Goal: Share content: Share content

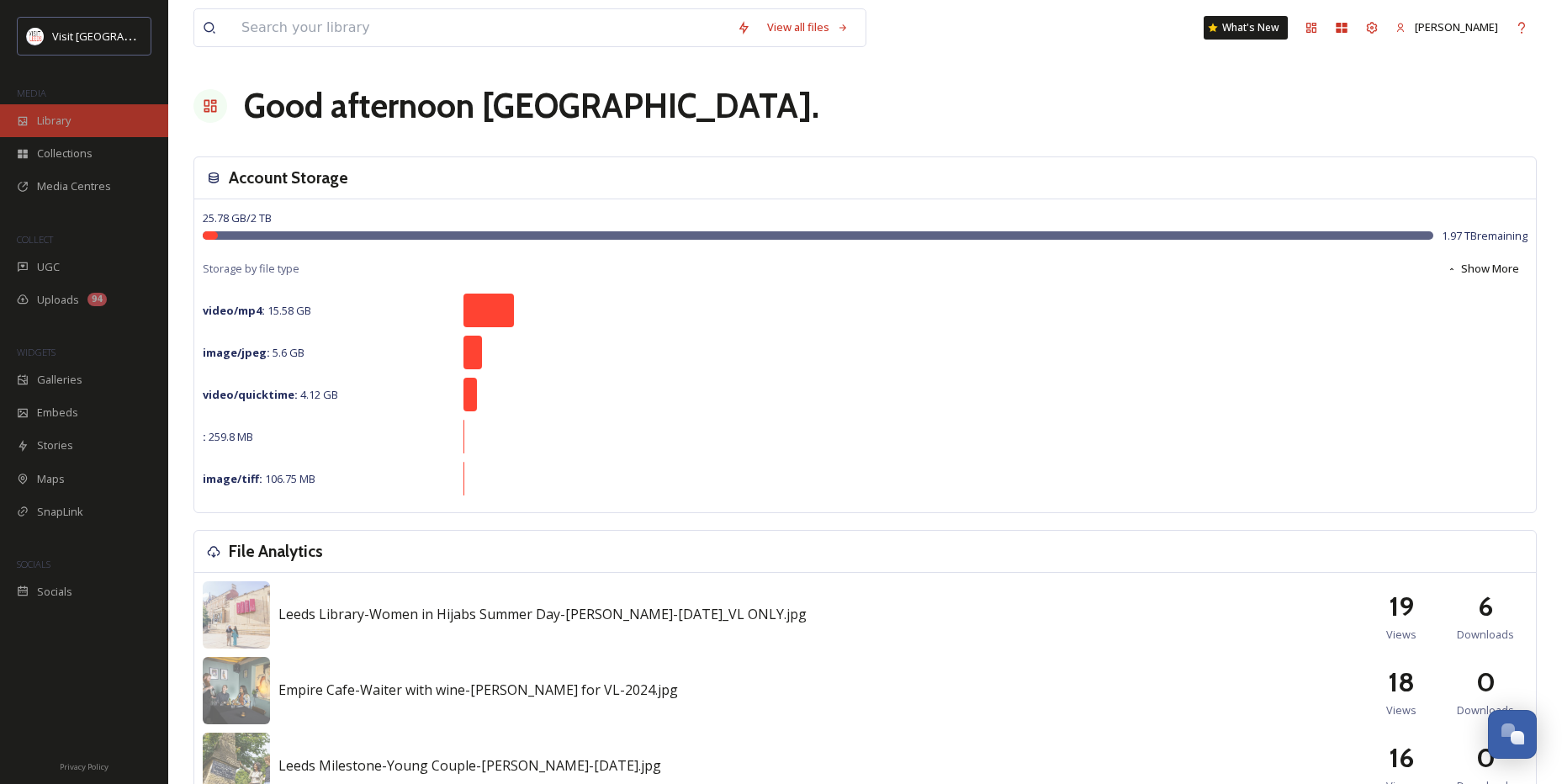
click at [16, 115] on div "Library" at bounding box center [84, 121] width 168 height 33
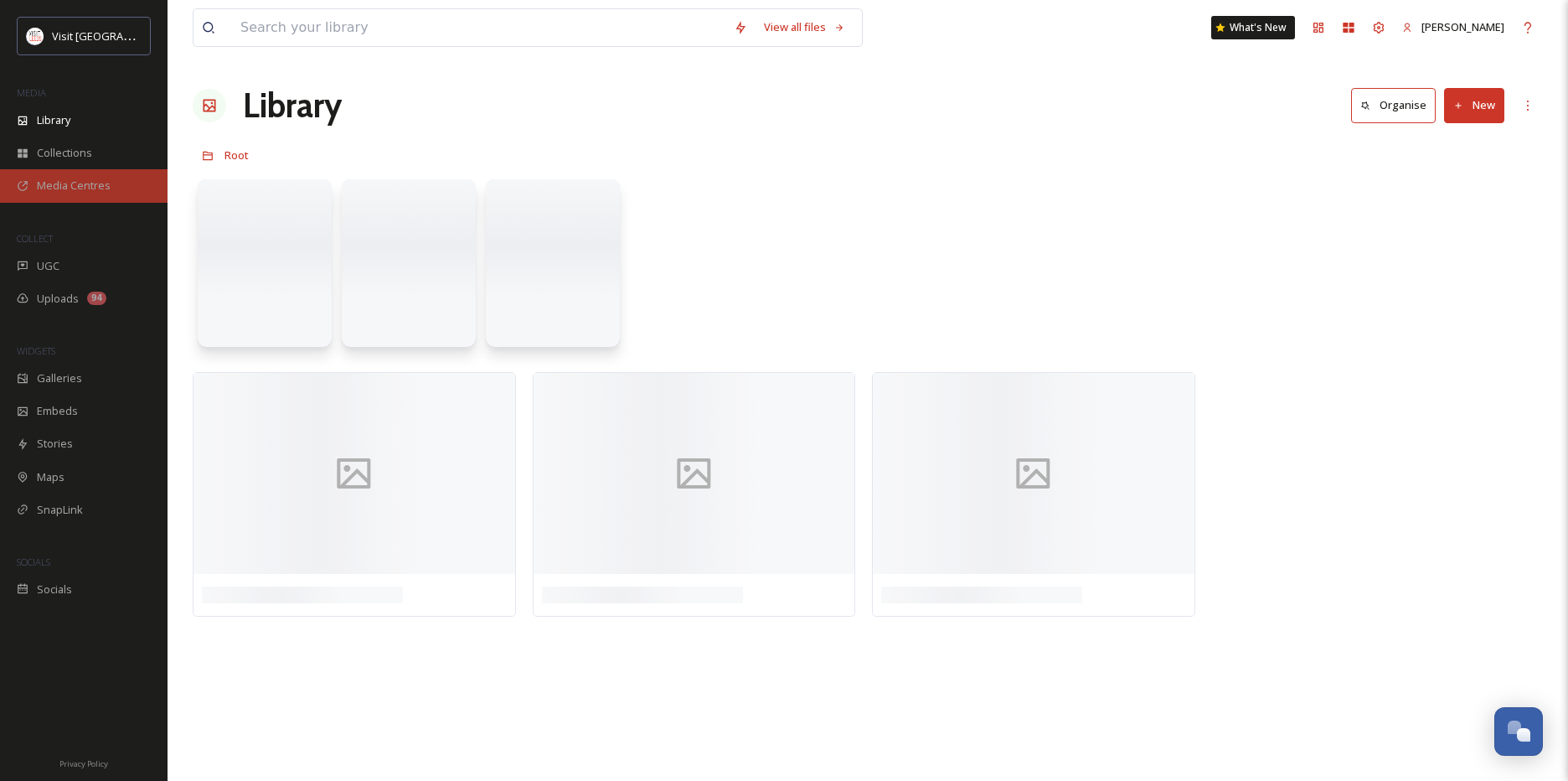
click at [49, 185] on span "Media Centres" at bounding box center [73, 185] width 74 height 16
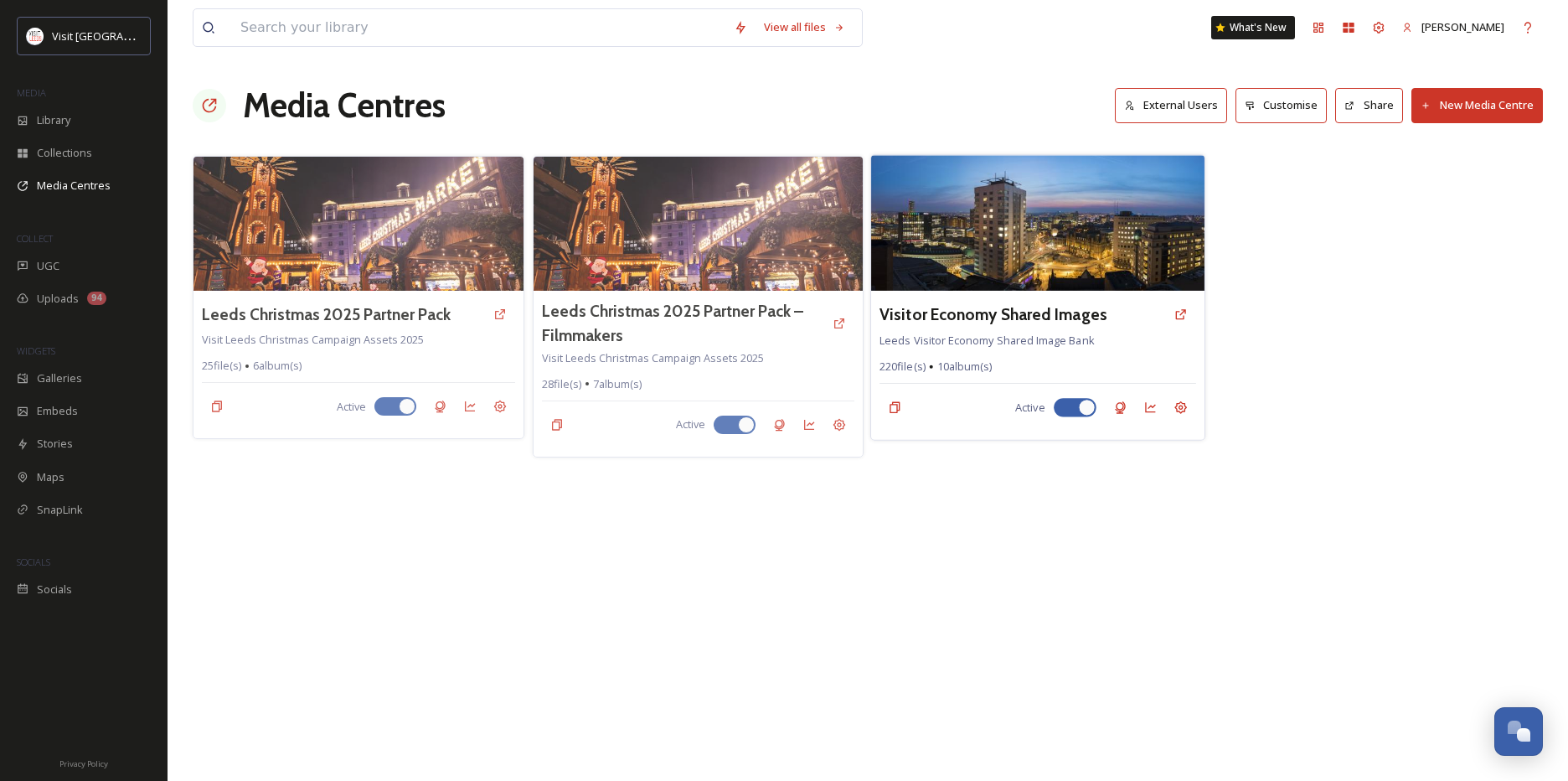
click at [1160, 259] on img at bounding box center [1037, 222] width 332 height 136
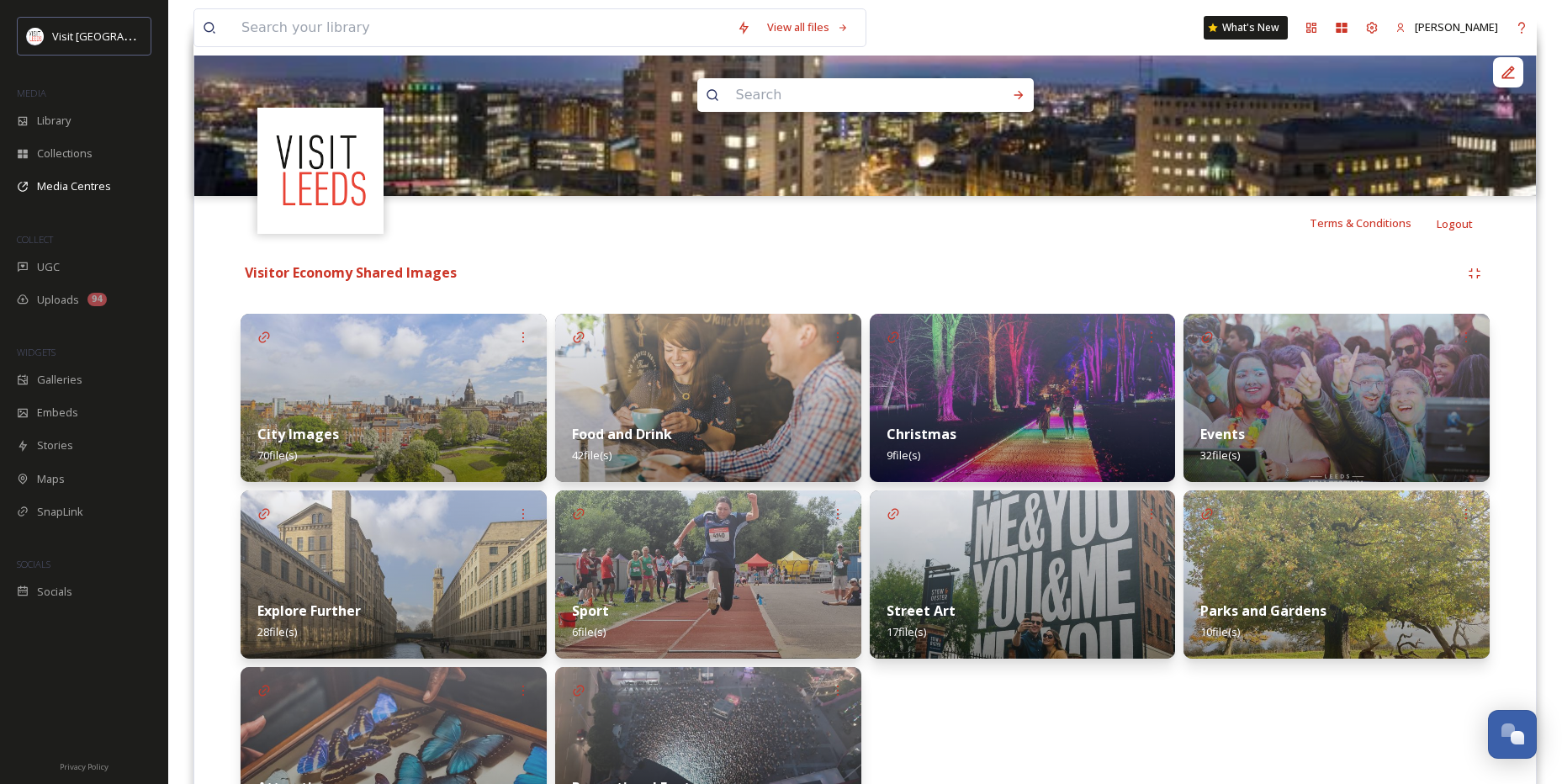
scroll to position [299, 0]
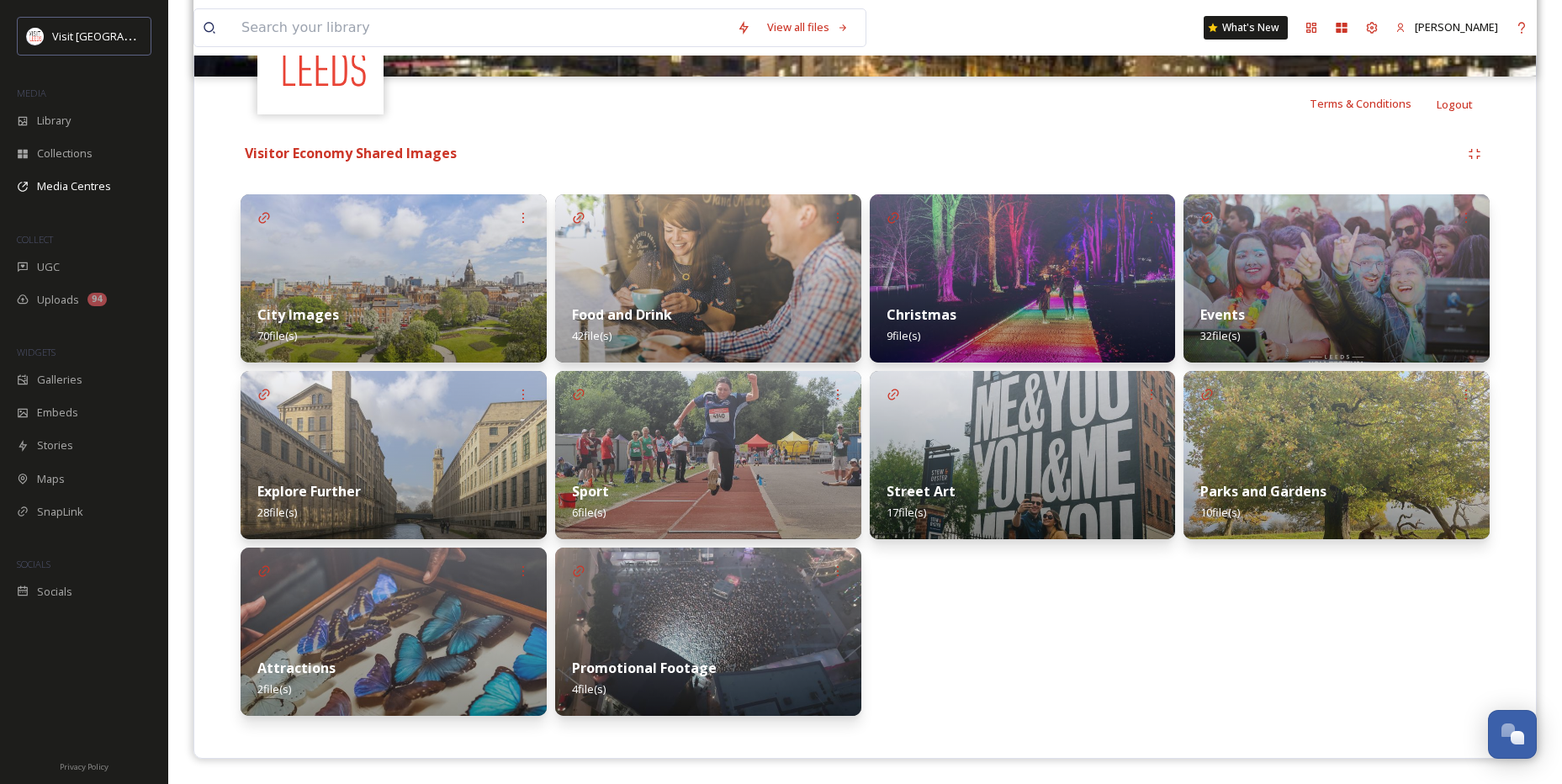
click at [1278, 450] on img at bounding box center [1337, 455] width 307 height 168
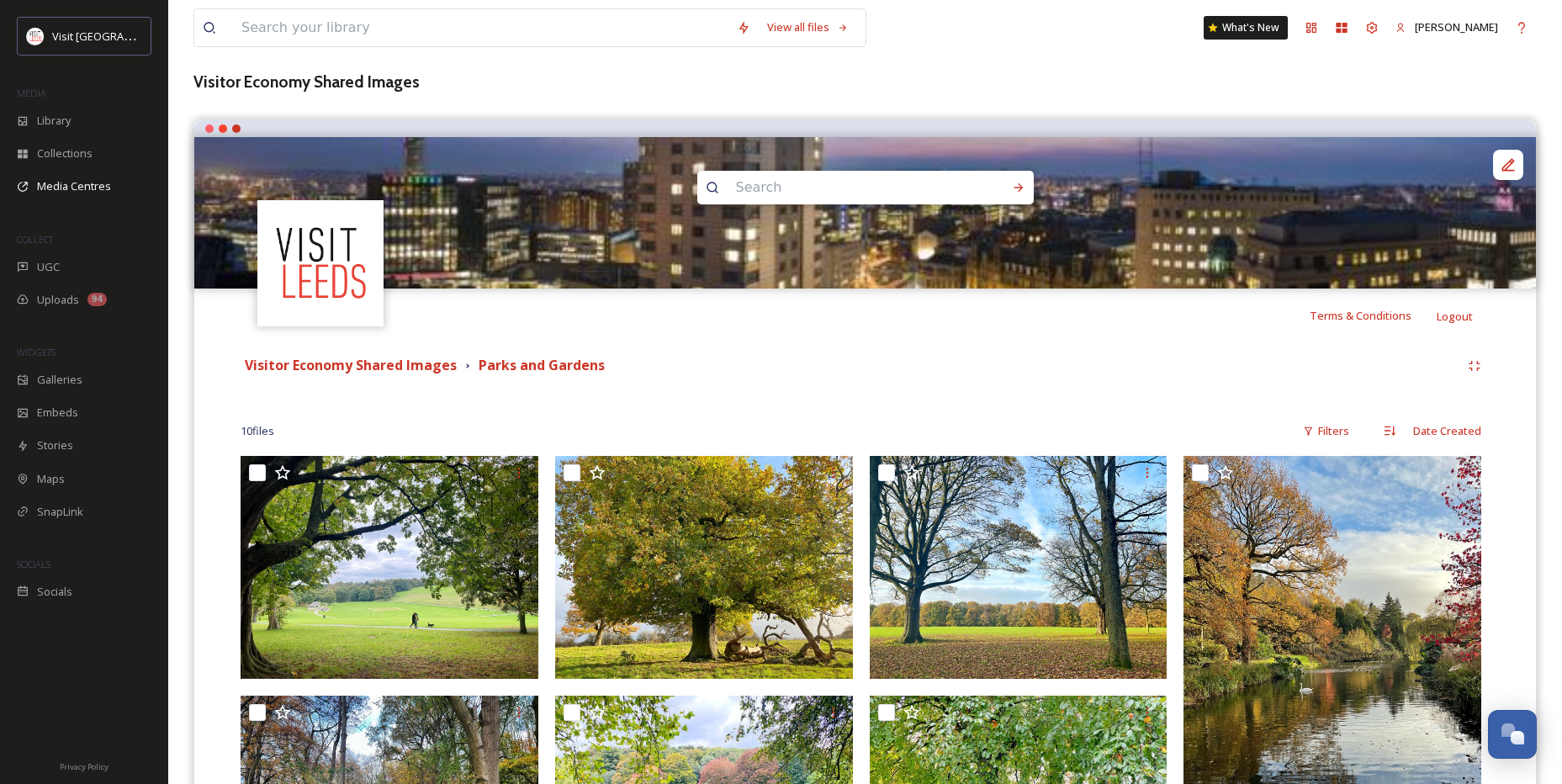
scroll to position [46, 0]
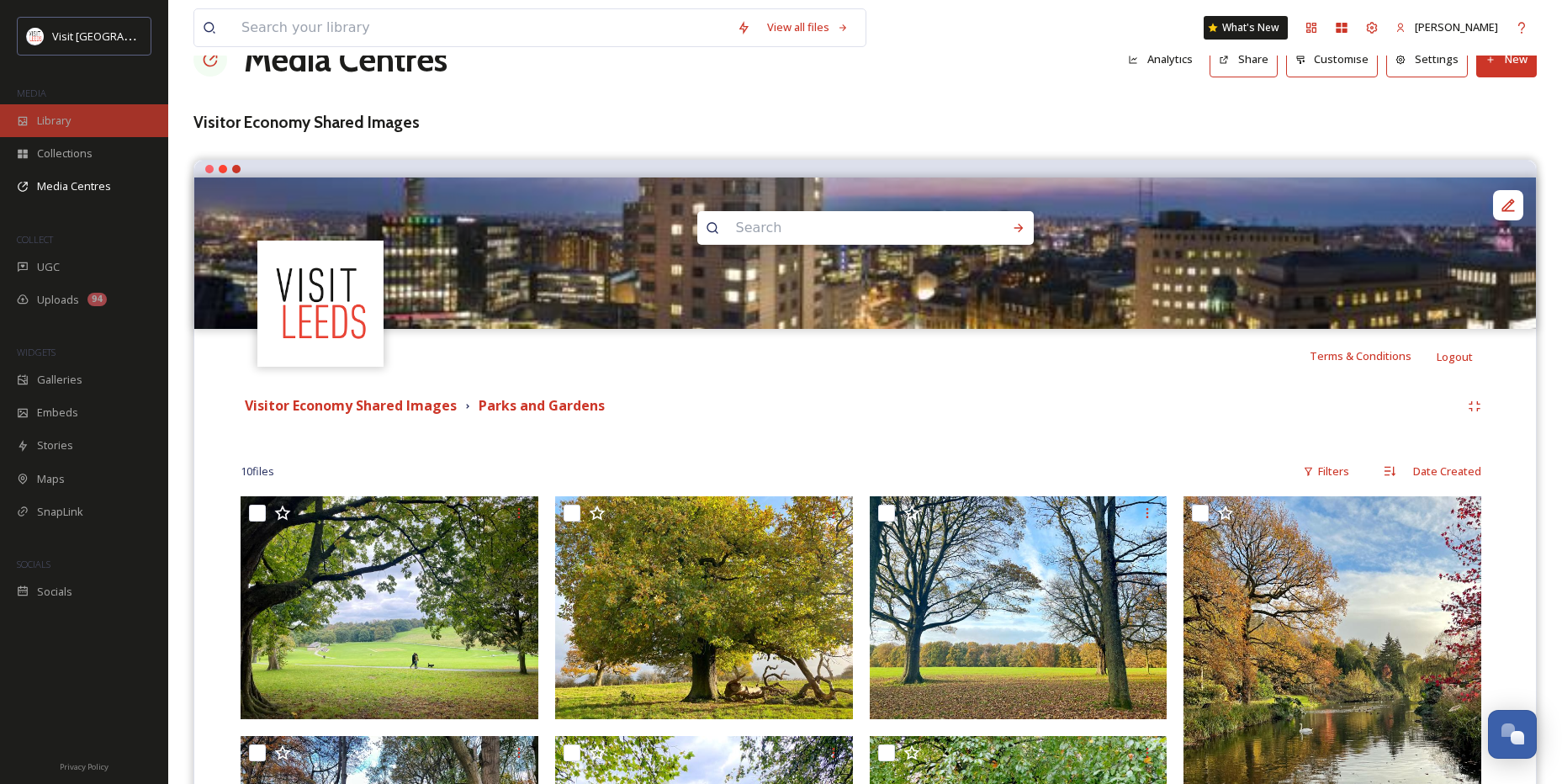
click at [61, 108] on div "Library" at bounding box center [84, 121] width 168 height 33
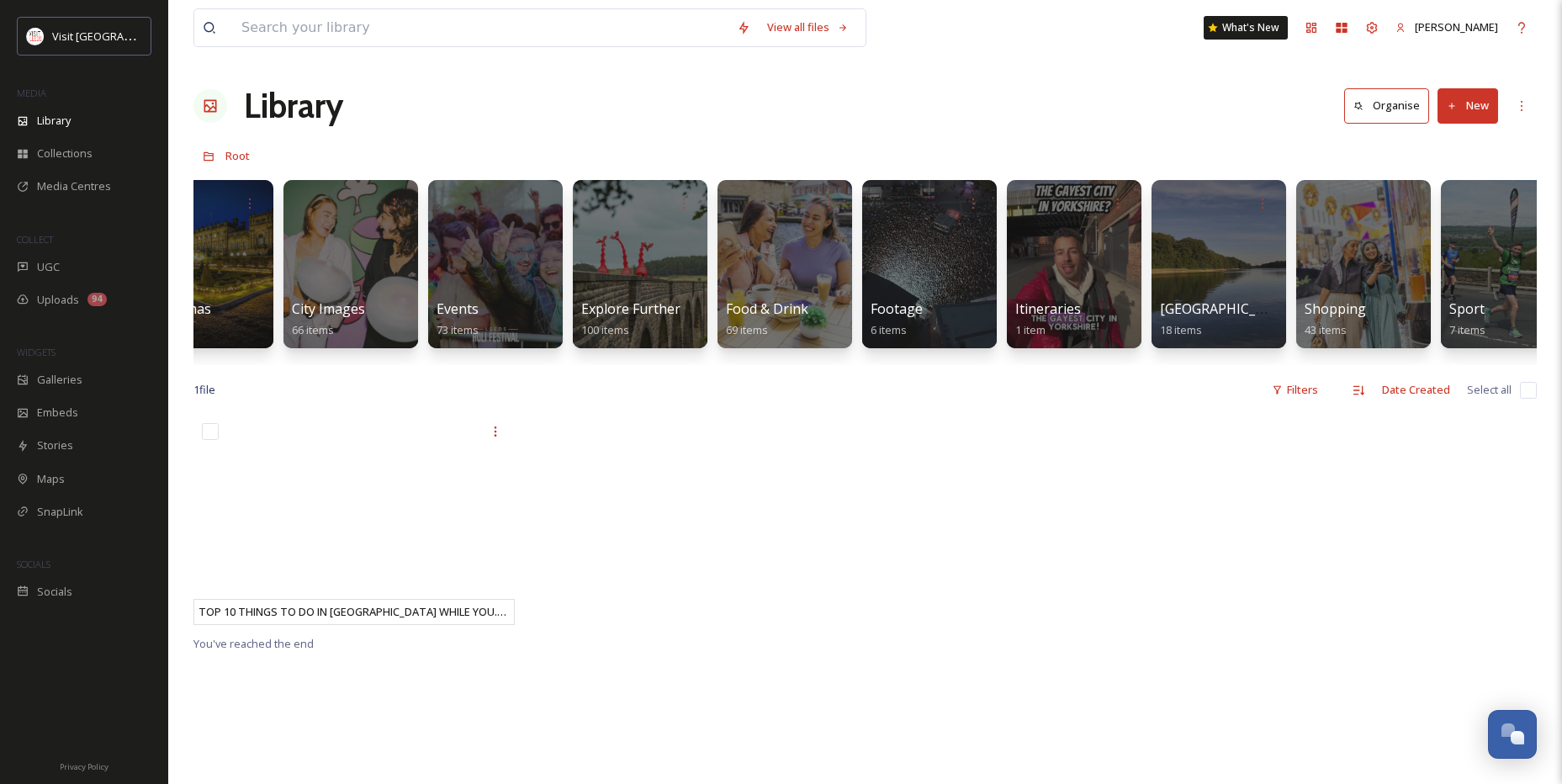
scroll to position [0, 689]
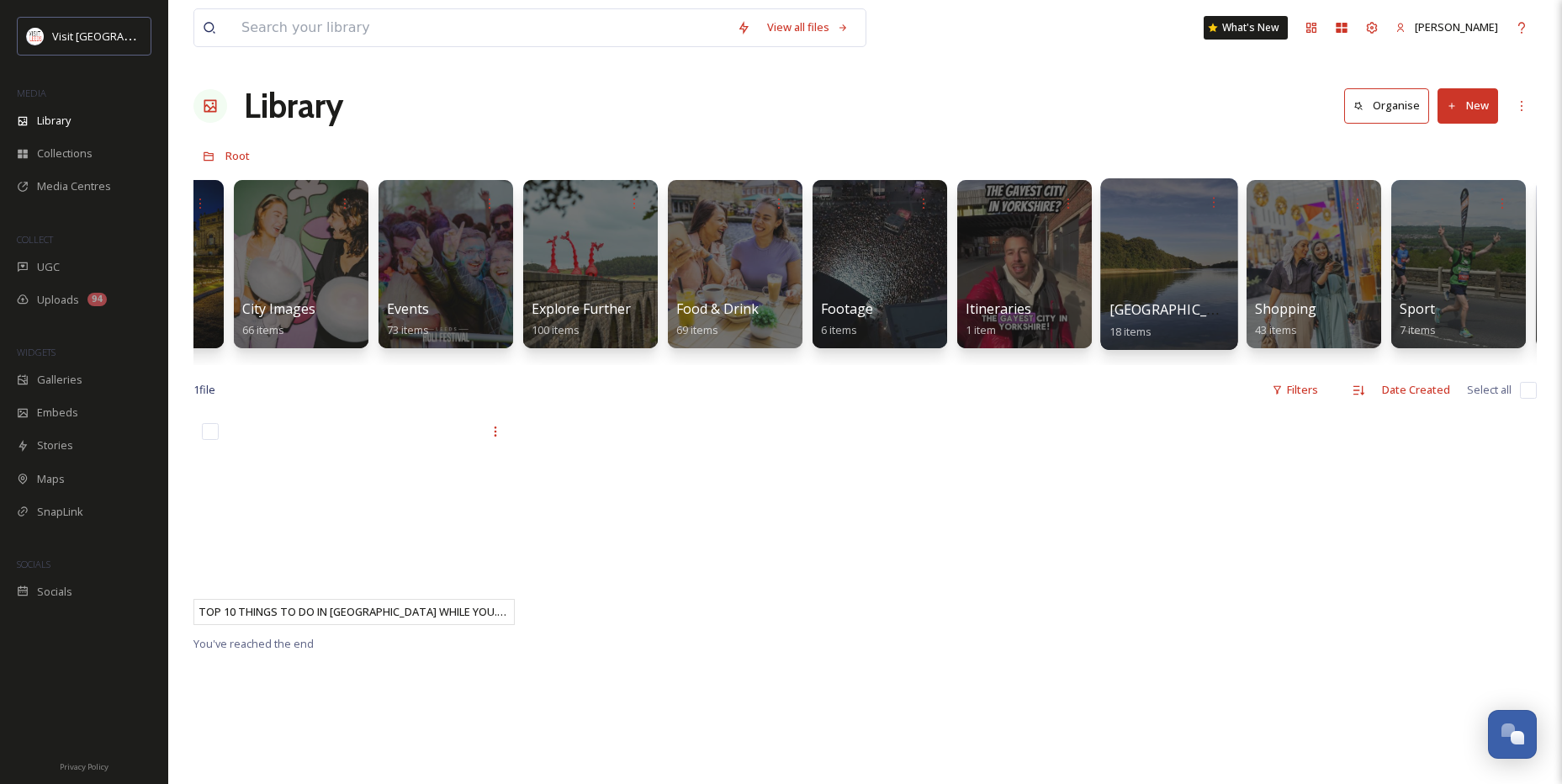
click at [1190, 258] on div at bounding box center [1169, 263] width 137 height 171
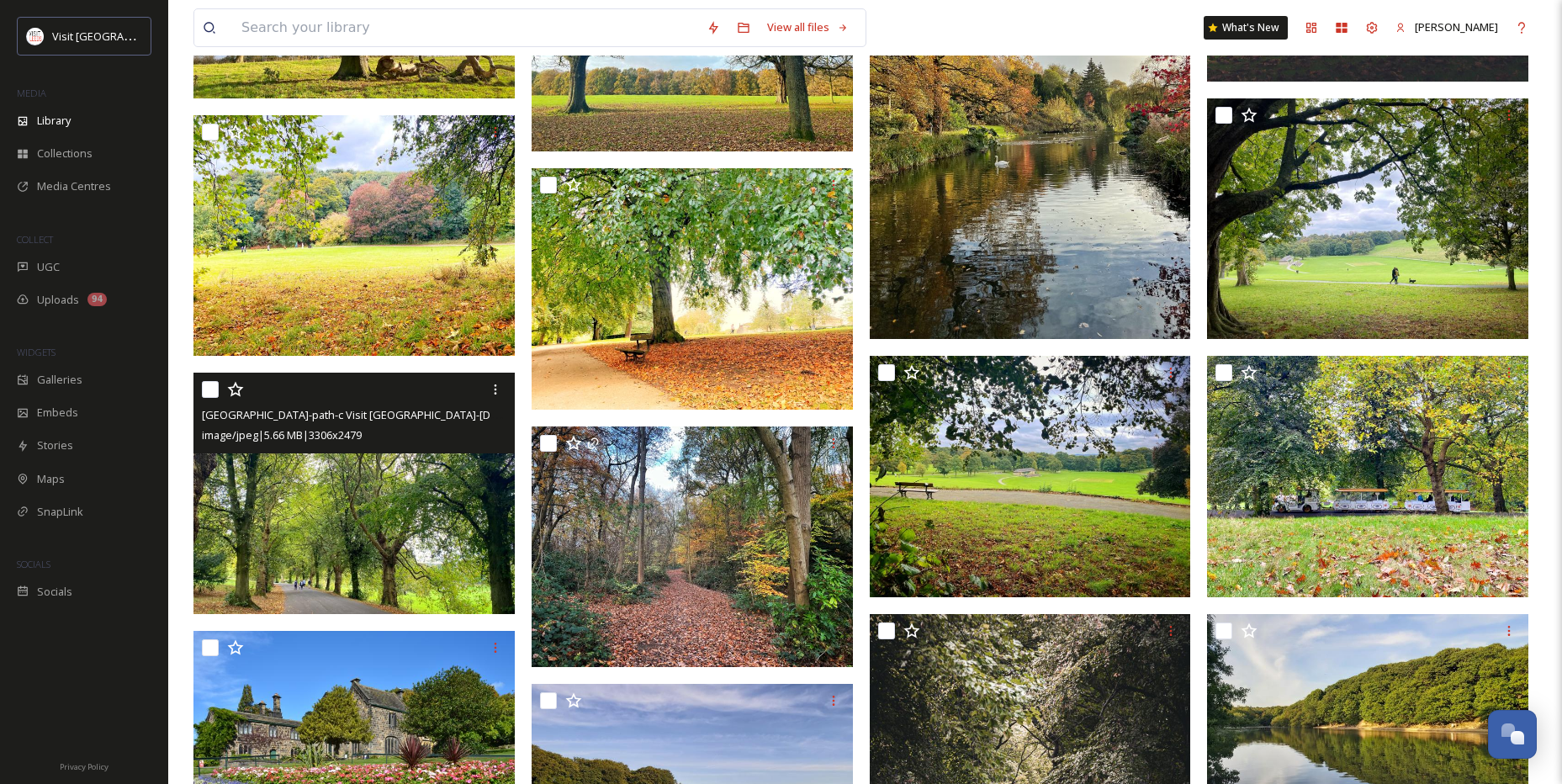
scroll to position [386, 0]
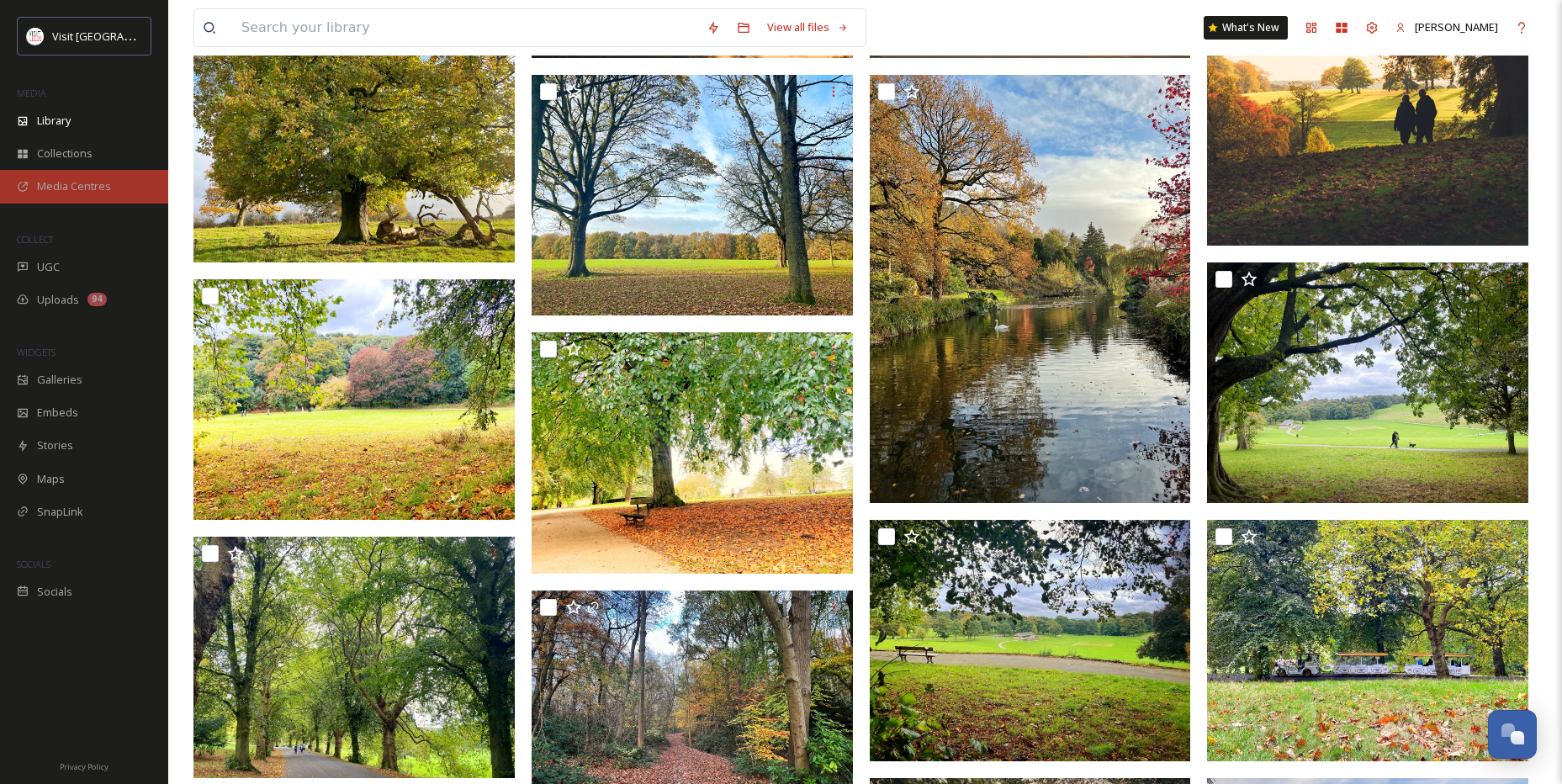
click at [90, 183] on span "Media Centres" at bounding box center [74, 186] width 74 height 16
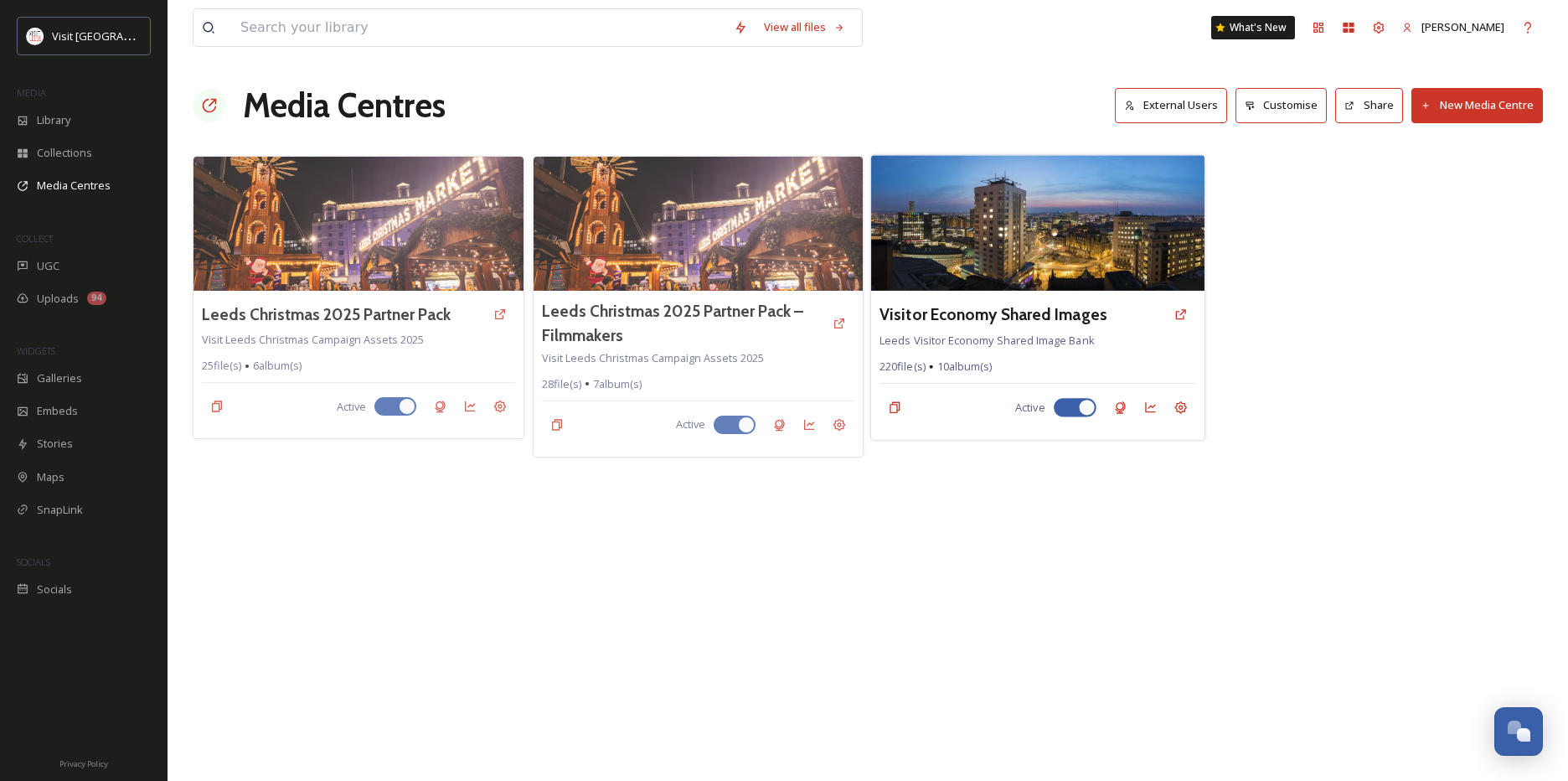
click at [999, 228] on img at bounding box center [1037, 222] width 332 height 136
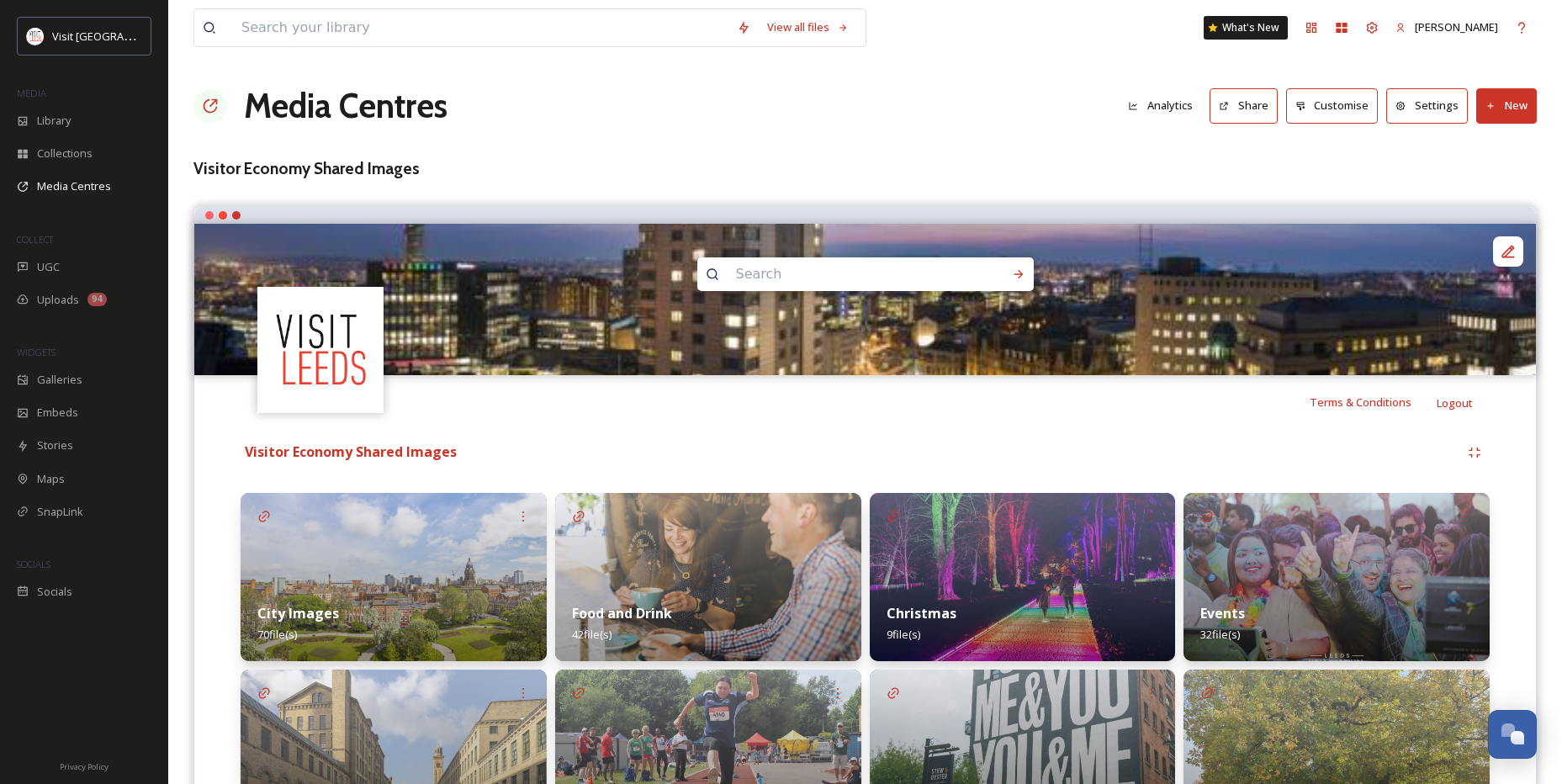
click at [1253, 112] on button "Share" at bounding box center [1244, 105] width 68 height 35
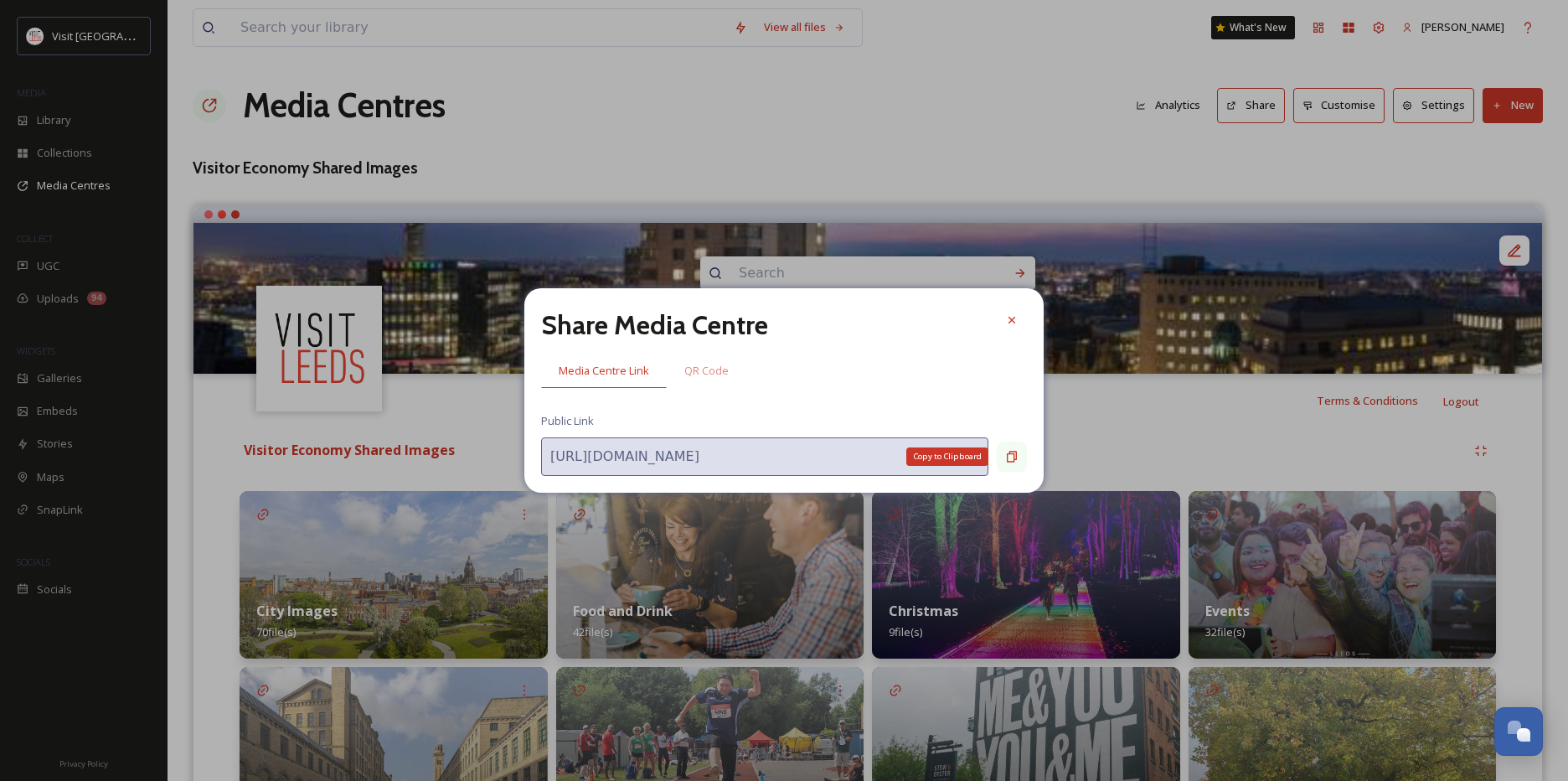
click at [1012, 453] on icon at bounding box center [1012, 456] width 13 height 13
